Goal: Find specific page/section: Find specific page/section

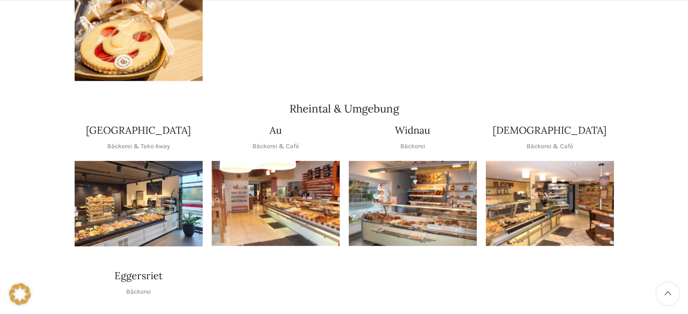
scroll to position [730, 0]
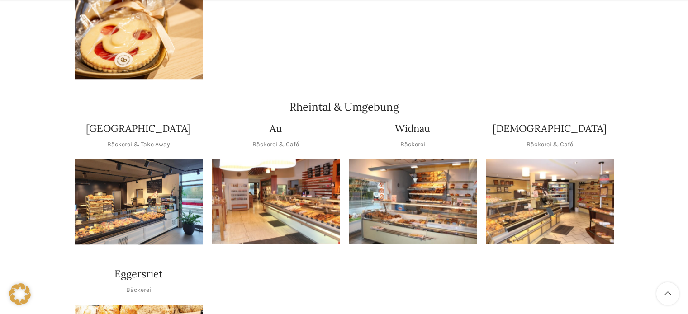
click at [422, 191] on img "1 / 1" at bounding box center [413, 201] width 128 height 85
